Goal: Transaction & Acquisition: Purchase product/service

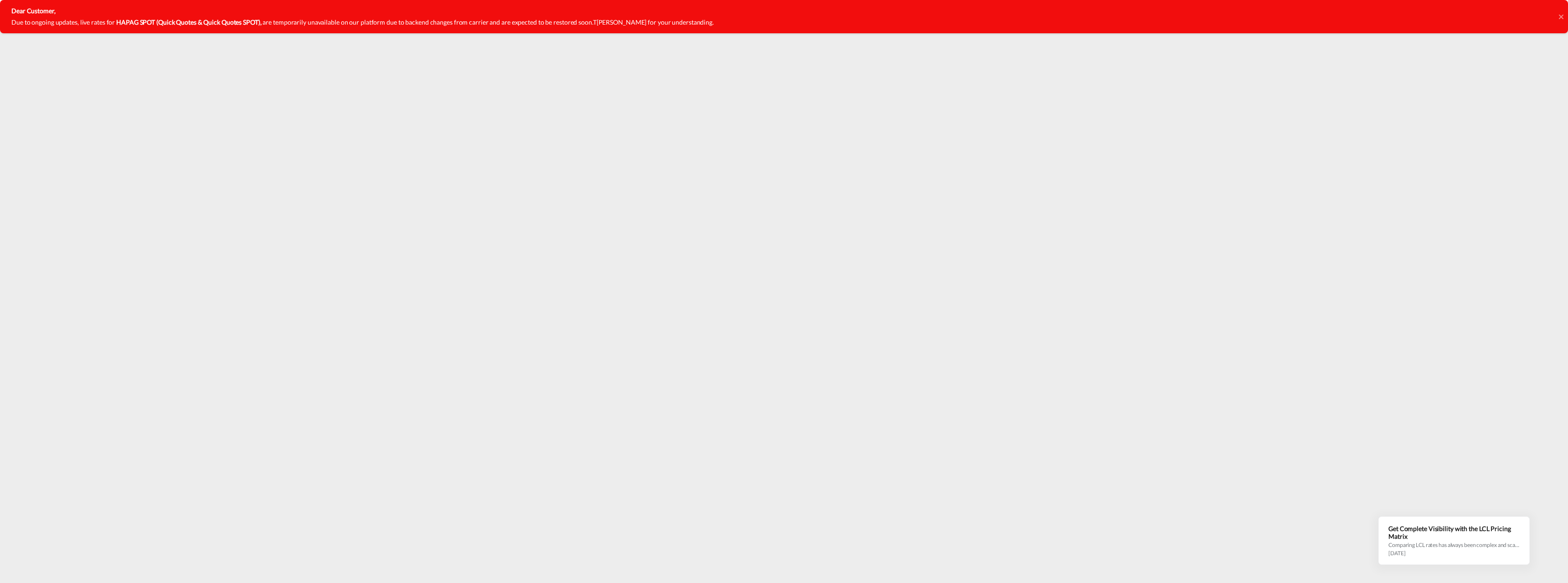
click at [1562, 17] on icon at bounding box center [1560, 16] width 4 height 4
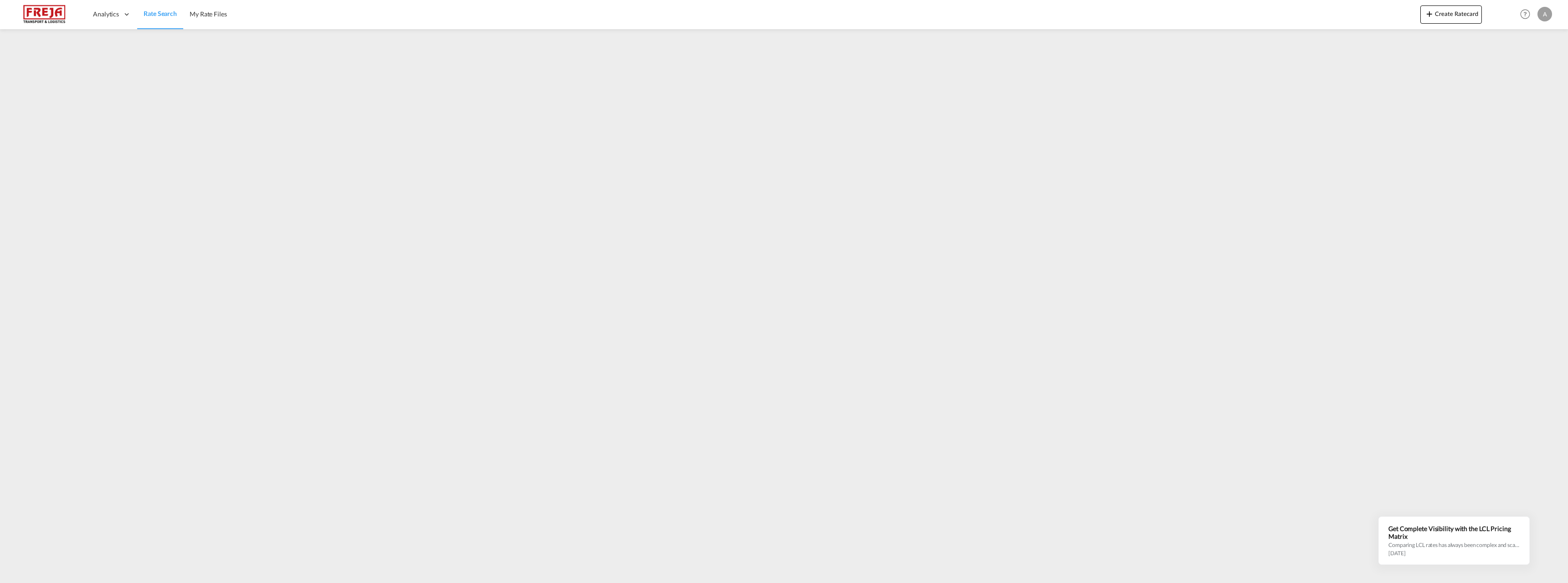
click at [49, 15] on img at bounding box center [44, 15] width 61 height 21
click at [1549, 13] on div "A" at bounding box center [1545, 14] width 15 height 15
click at [41, 13] on md-backdrop at bounding box center [784, 292] width 1568 height 583
click at [1549, 17] on div "A" at bounding box center [1545, 14] width 15 height 15
click at [1549, 119] on md-backdrop at bounding box center [784, 292] width 1568 height 583
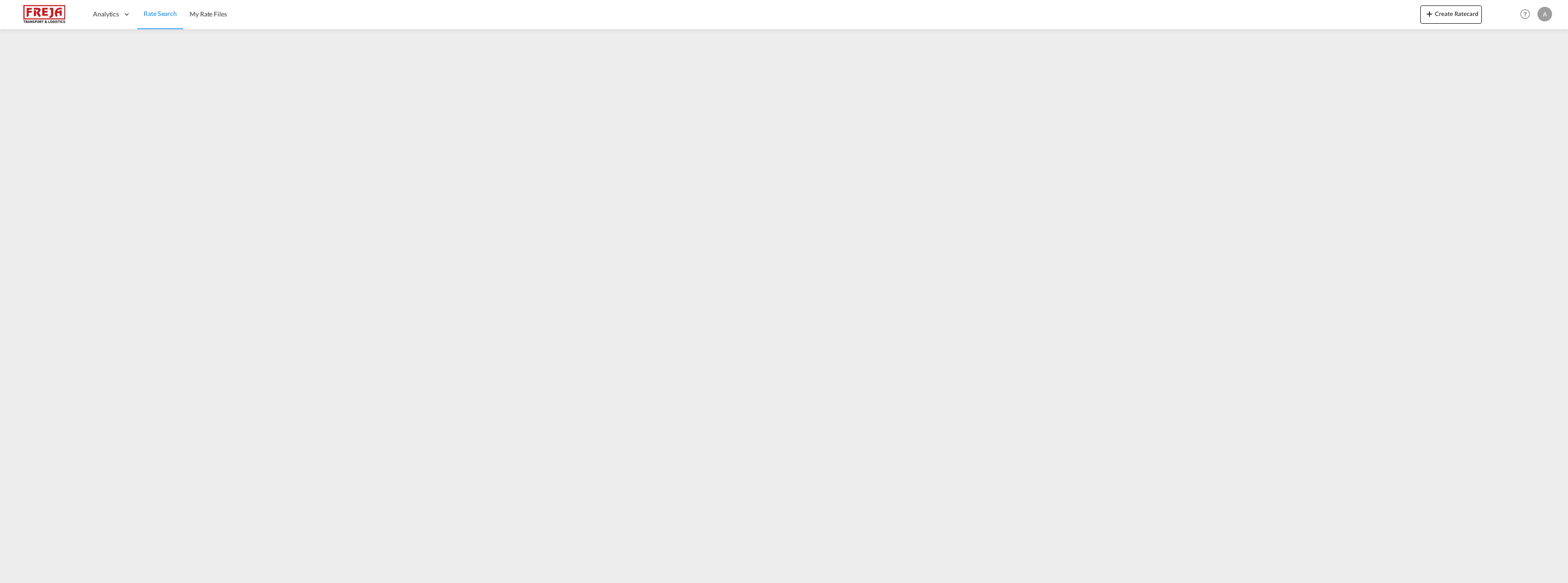
click at [54, 18] on img at bounding box center [44, 15] width 61 height 21
click at [163, 13] on span "Rate Search" at bounding box center [160, 13] width 33 height 8
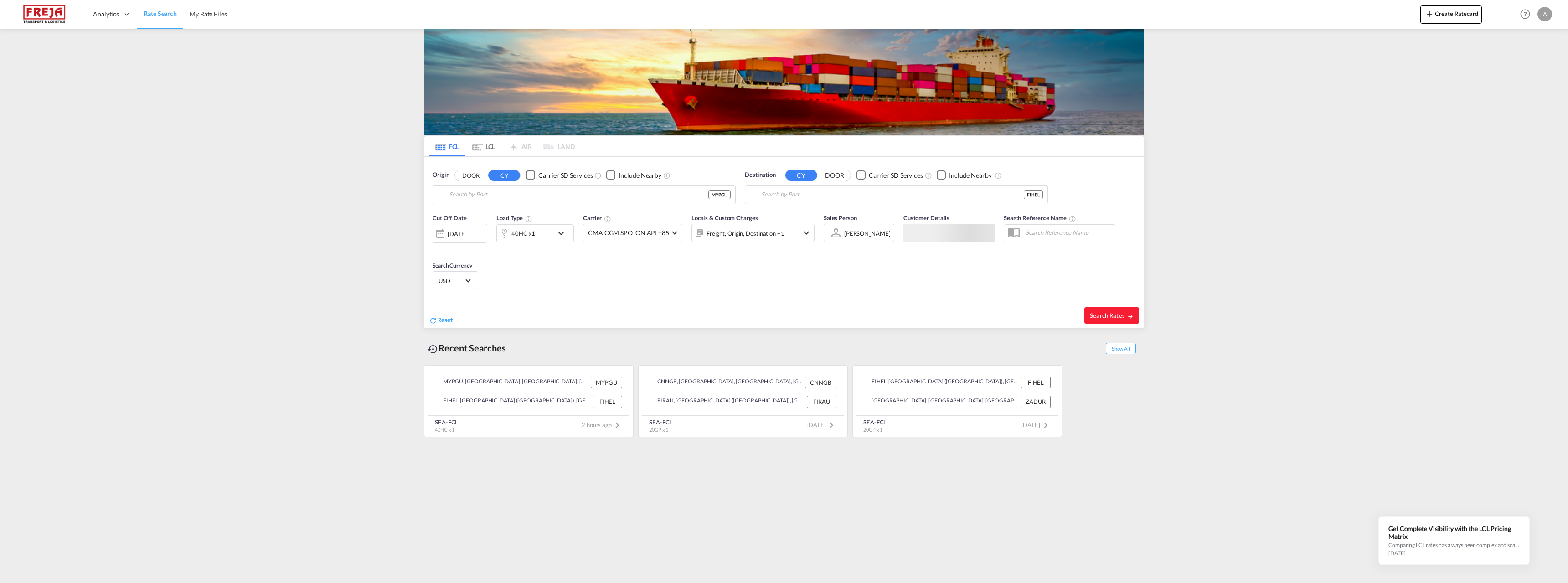
type input "[GEOGRAPHIC_DATA], [GEOGRAPHIC_DATA], [GEOGRAPHIC_DATA]"
type input "[GEOGRAPHIC_DATA] ([GEOGRAPHIC_DATA]), [GEOGRAPHIC_DATA]"
click at [485, 146] on md-tab-item "LCL" at bounding box center [484, 146] width 37 height 20
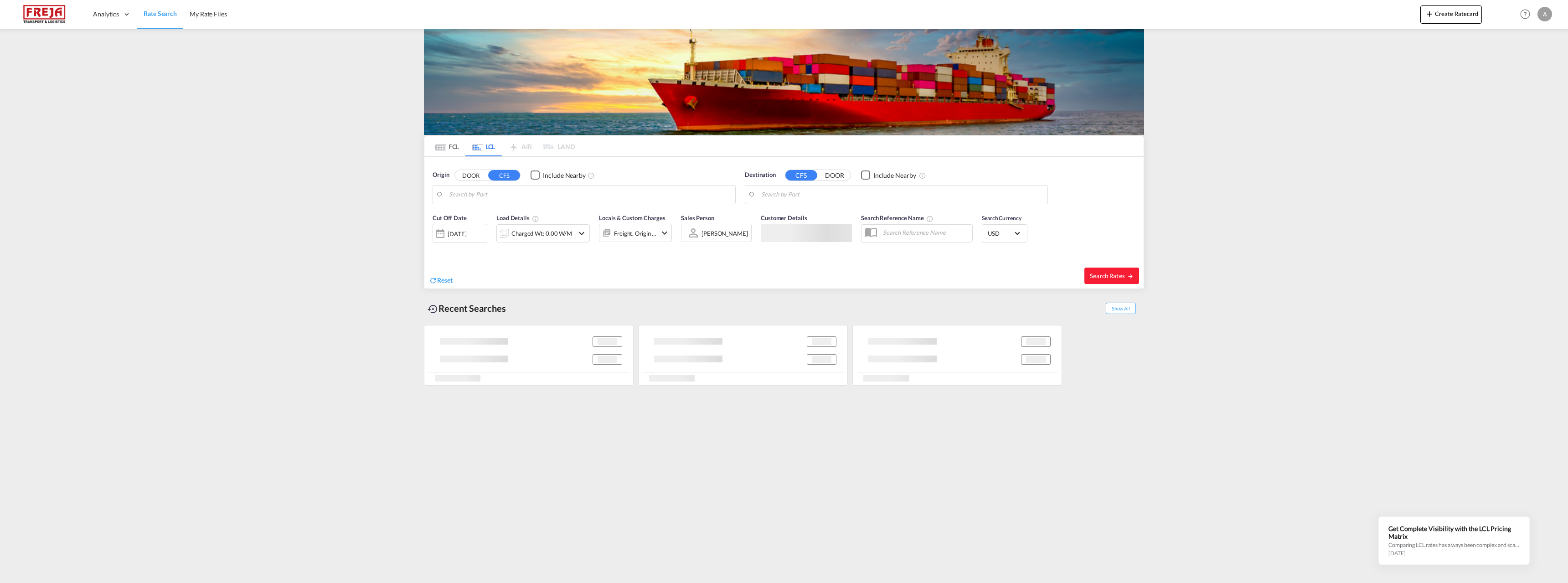
click at [477, 194] on body "Analytics Reports Dashboard Rate Search My Rate Files Analytics" at bounding box center [784, 292] width 1568 height 583
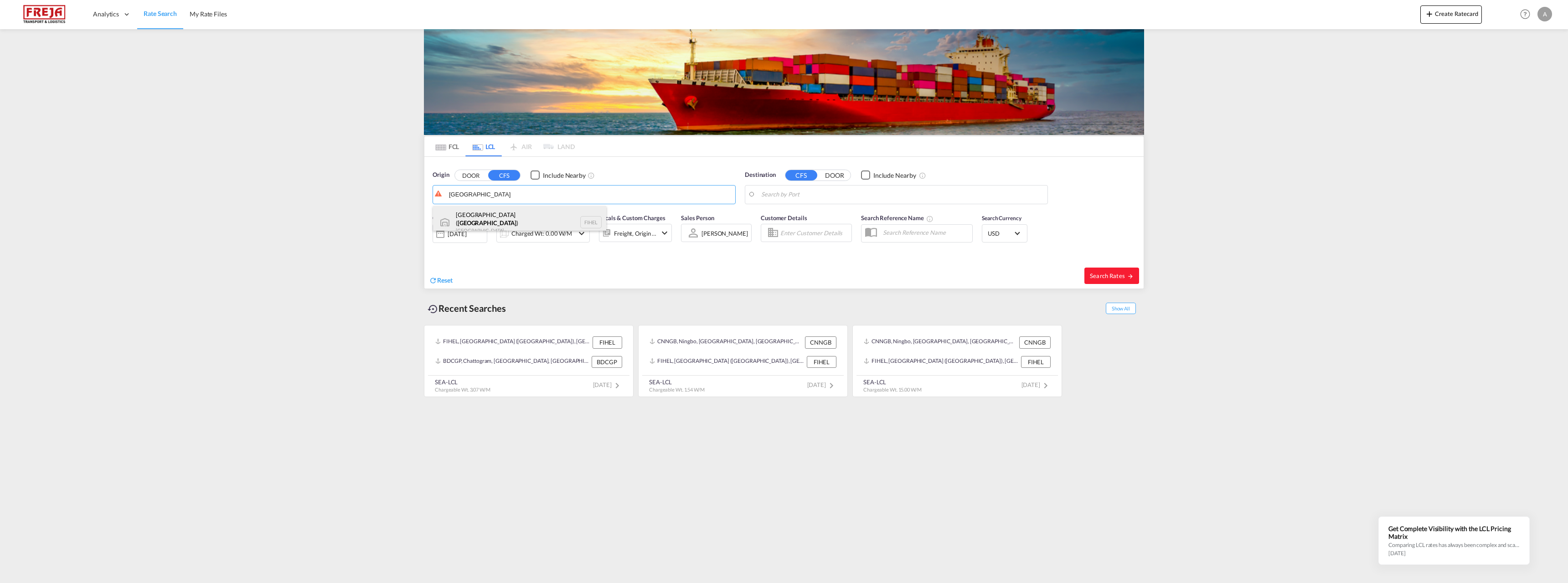
click at [488, 215] on div "Helsingfors ( Helsinki ) Finland FIHEL" at bounding box center [519, 222] width 173 height 33
type input "Helsingfors (Helsinki), FIHEL"
click at [788, 198] on body "Analytics Reports Dashboard Rate Search My Rate Files Analytics" at bounding box center [784, 292] width 1568 height 583
click at [793, 217] on div "Port Klan g (Pelabuhan Klang) Malaysia MYPKG" at bounding box center [831, 219] width 173 height 27
type input "Port Klang (Pelabuhan Klang), MYPKG"
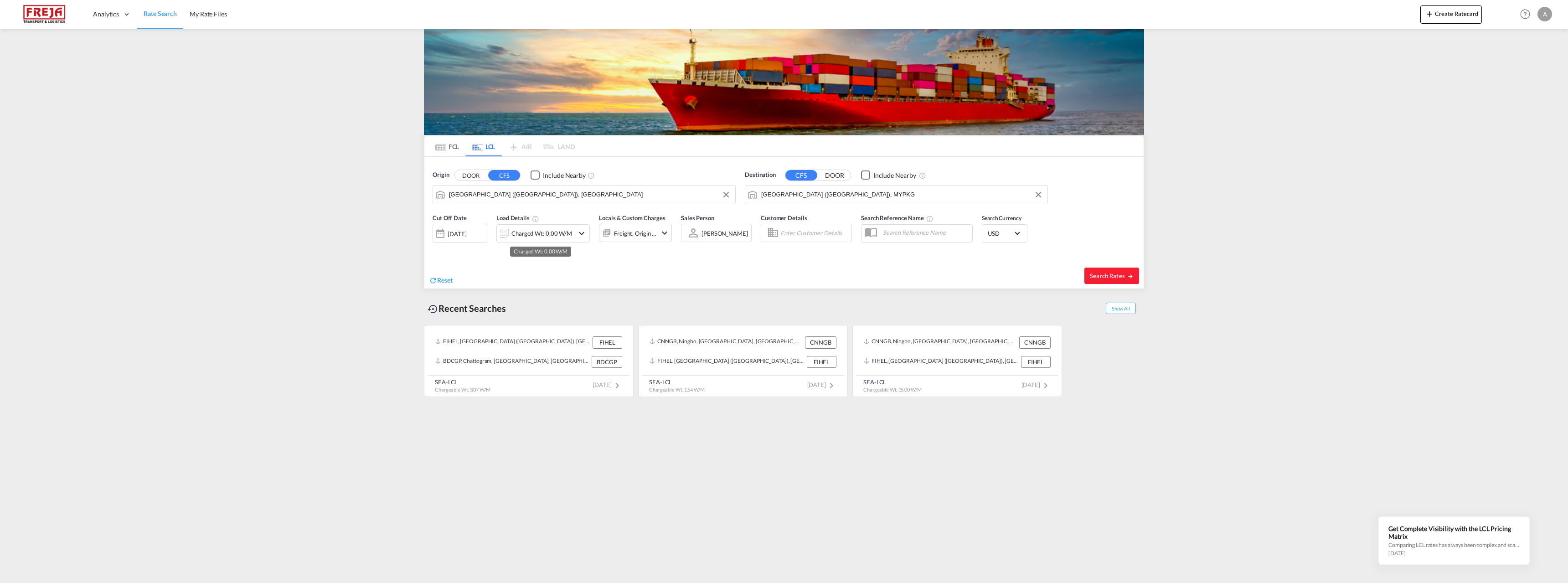
click at [562, 233] on div "Charged Wt: 0.00 W/M" at bounding box center [542, 233] width 61 height 13
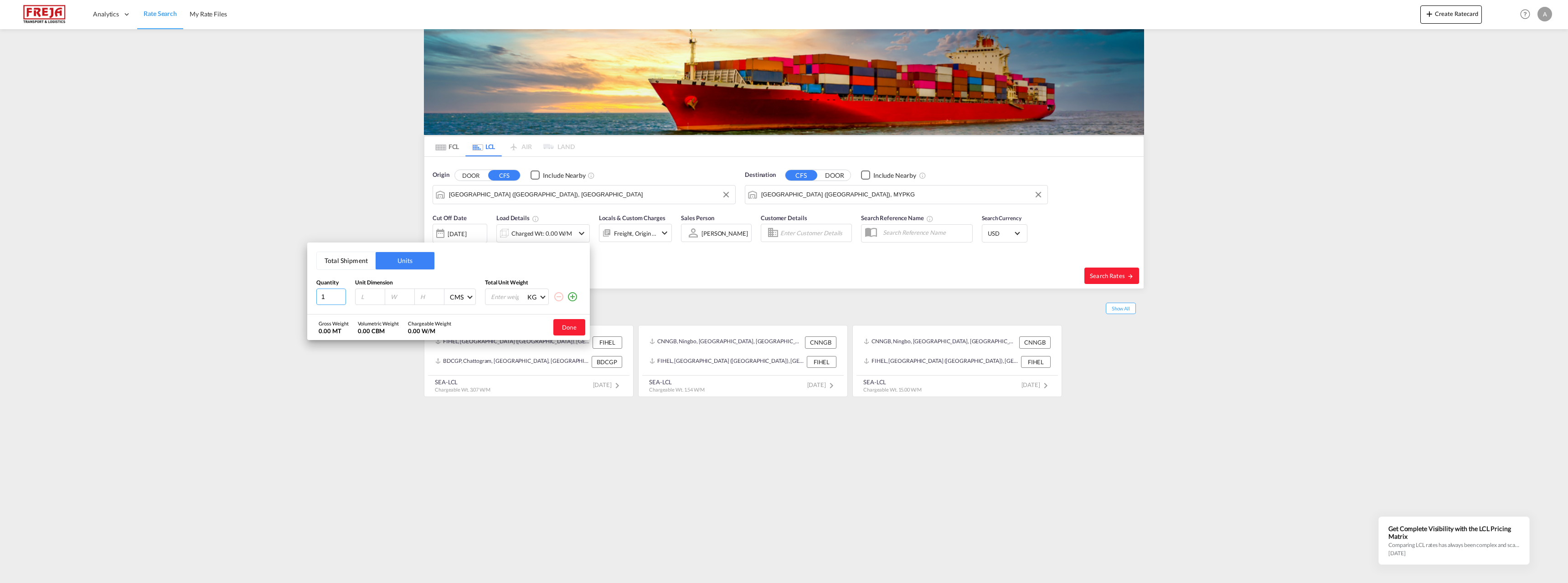
click at [331, 295] on input "1" at bounding box center [331, 296] width 30 height 16
type input "6"
click at [369, 296] on input "number" at bounding box center [373, 296] width 24 height 8
type input "120"
click at [397, 297] on input "number" at bounding box center [402, 296] width 24 height 8
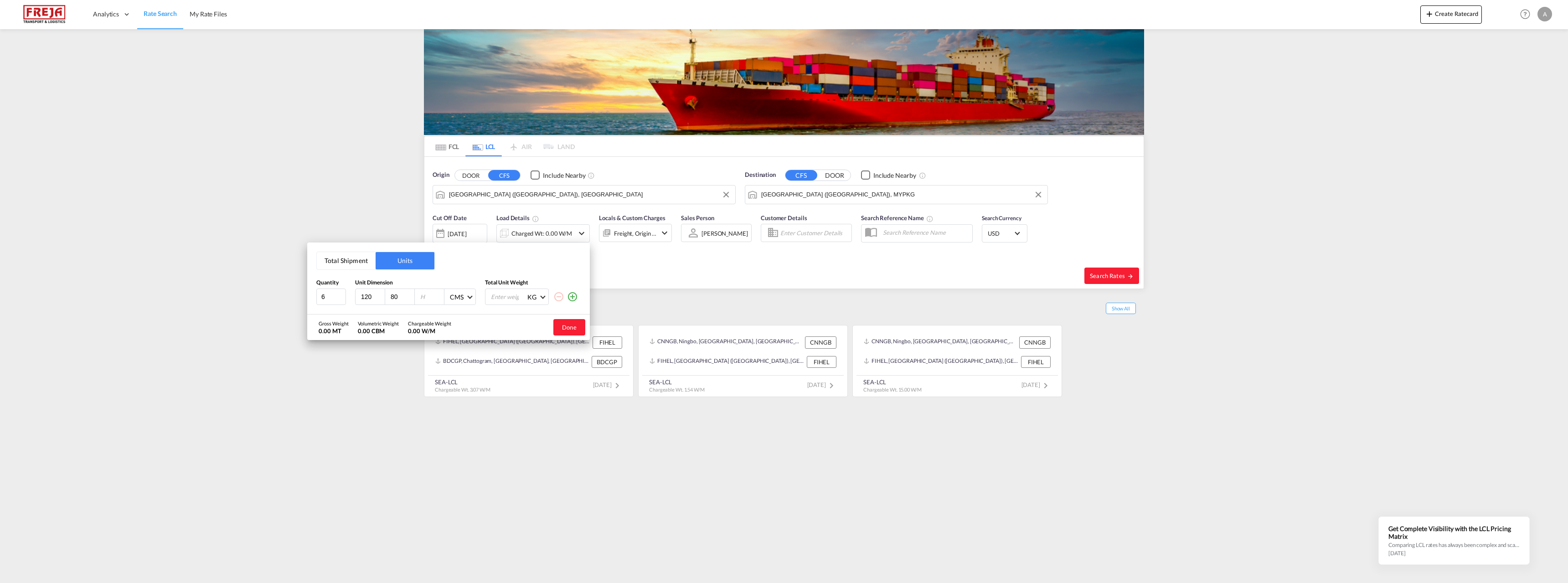
type input "80"
click at [423, 295] on input "number" at bounding box center [432, 296] width 24 height 8
click at [427, 295] on input "160" at bounding box center [432, 296] width 24 height 8
type input "140"
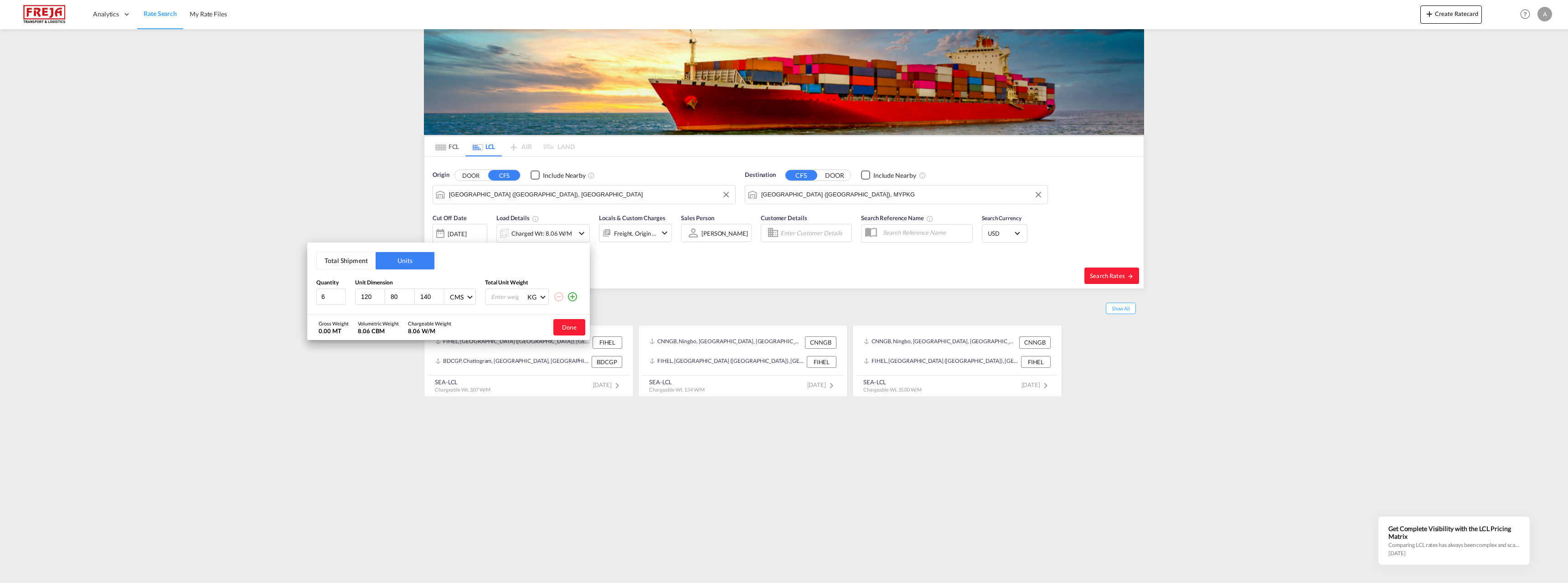
click at [511, 298] on input "number" at bounding box center [508, 296] width 37 height 15
type input "400"
click at [567, 326] on button "Done" at bounding box center [569, 327] width 32 height 16
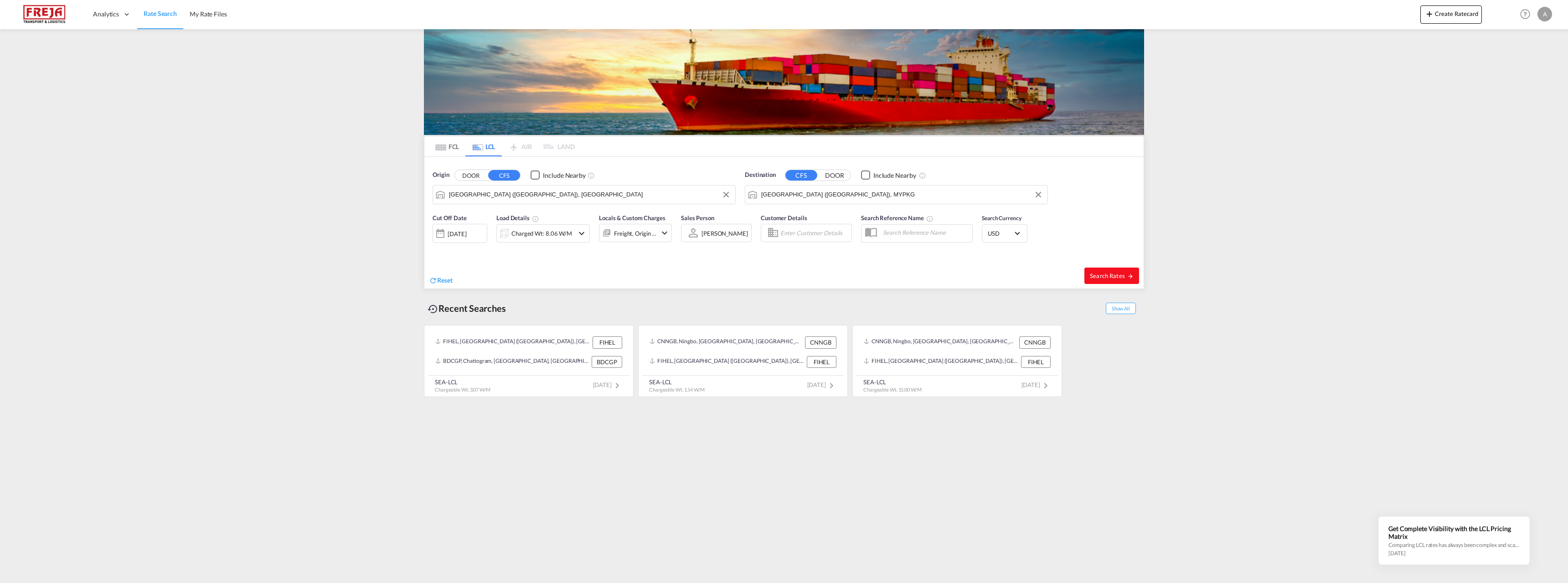
click at [1113, 276] on span "Search Rates" at bounding box center [1111, 276] width 44 height 7
type input "FIHEL to MYPKG / 11 Sep 2025"
